Goal: Task Accomplishment & Management: Manage account settings

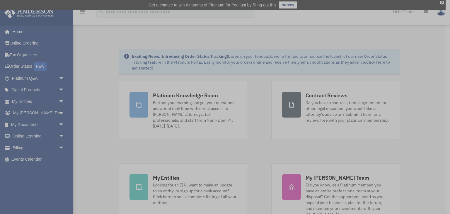
click at [19, 148] on div "x" at bounding box center [225, 107] width 450 height 214
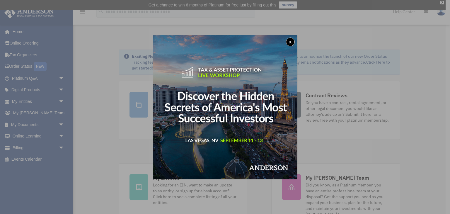
click at [18, 148] on div "x" at bounding box center [225, 107] width 450 height 214
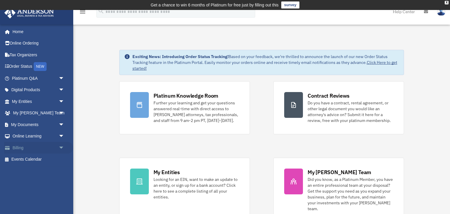
click at [60, 148] on span "arrow_drop_down" at bounding box center [65, 148] width 12 height 12
click at [40, 159] on link "$ Open Invoices" at bounding box center [40, 160] width 65 height 12
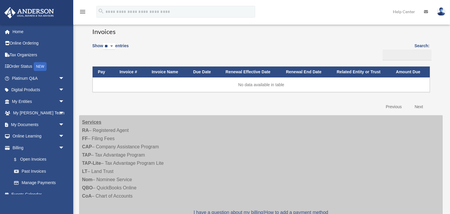
scroll to position [50, 0]
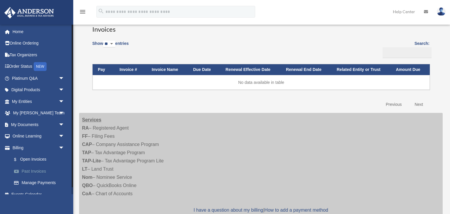
click at [36, 171] on link "Past Invoices" at bounding box center [40, 171] width 65 height 12
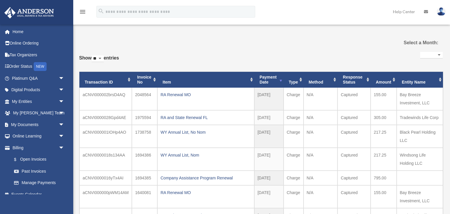
select select
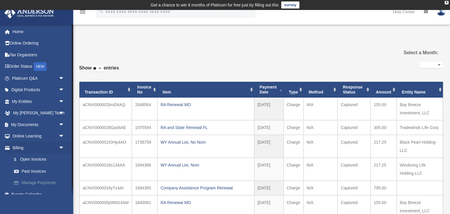
click at [38, 182] on link "Manage Payments" at bounding box center [40, 183] width 65 height 12
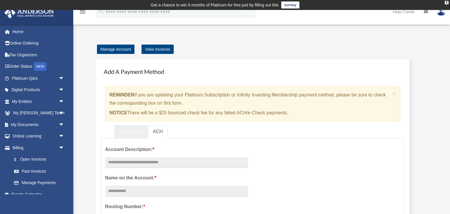
click at [133, 135] on link "Credit Card" at bounding box center [130, 131] width 33 height 13
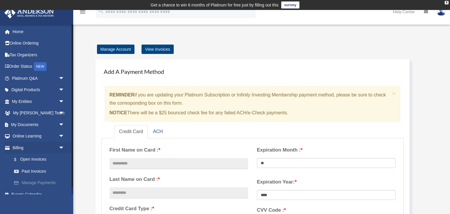
click at [33, 181] on link "Manage Payments" at bounding box center [40, 183] width 65 height 12
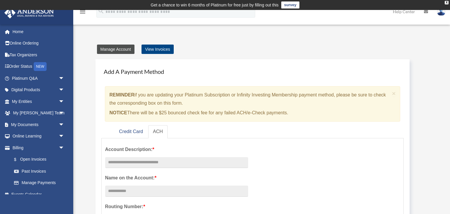
click at [108, 48] on link "Manage Account" at bounding box center [116, 49] width 38 height 9
click at [125, 132] on link "Credit Card" at bounding box center [130, 131] width 33 height 13
